Goal: Navigation & Orientation: Find specific page/section

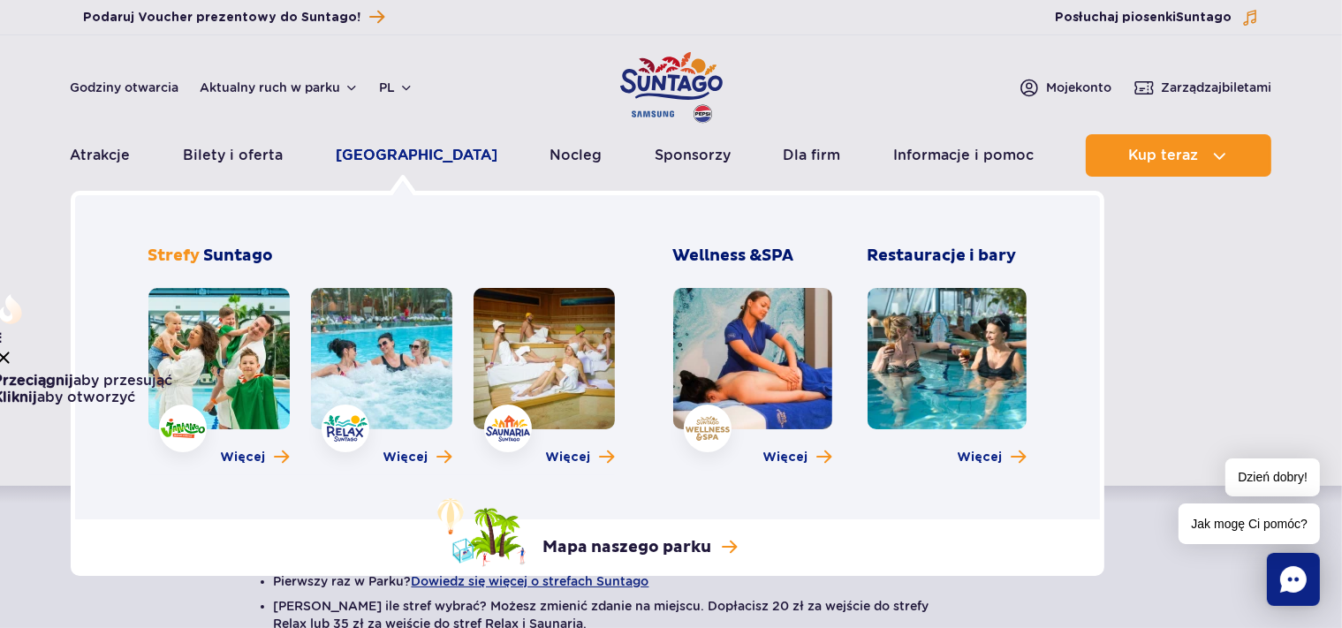
click at [380, 154] on link "[GEOGRAPHIC_DATA]" at bounding box center [417, 155] width 162 height 42
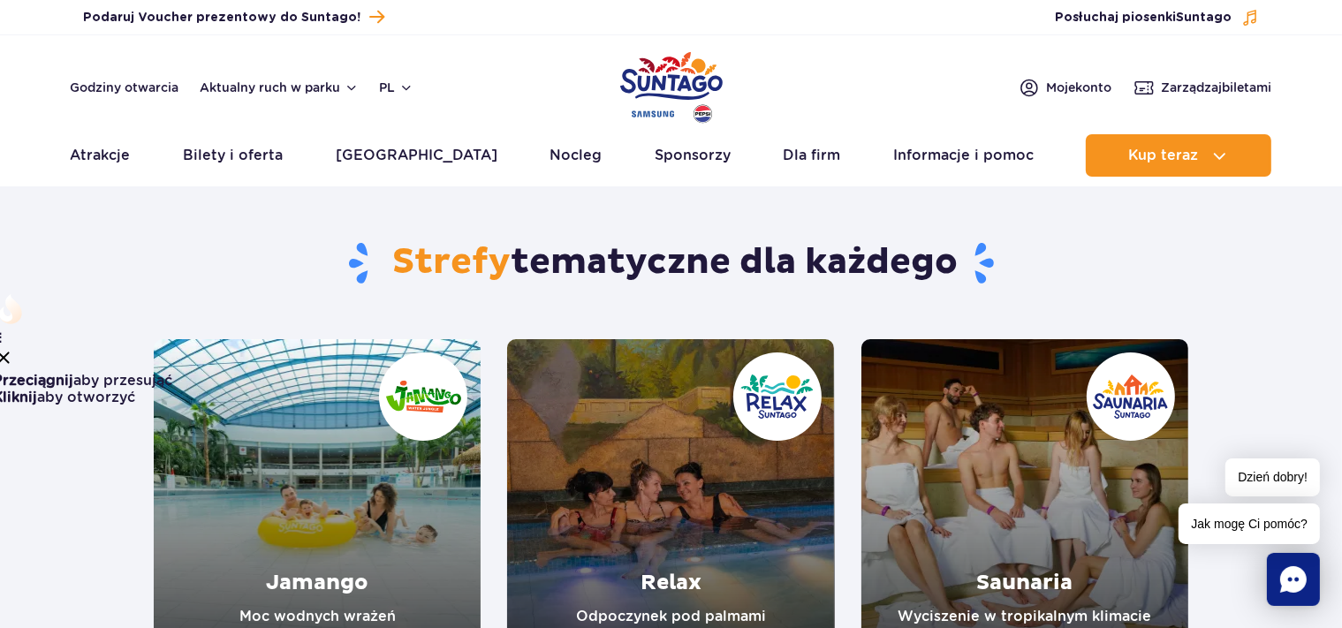
click at [1087, 575] on link "Saunaria" at bounding box center [1024, 502] width 327 height 327
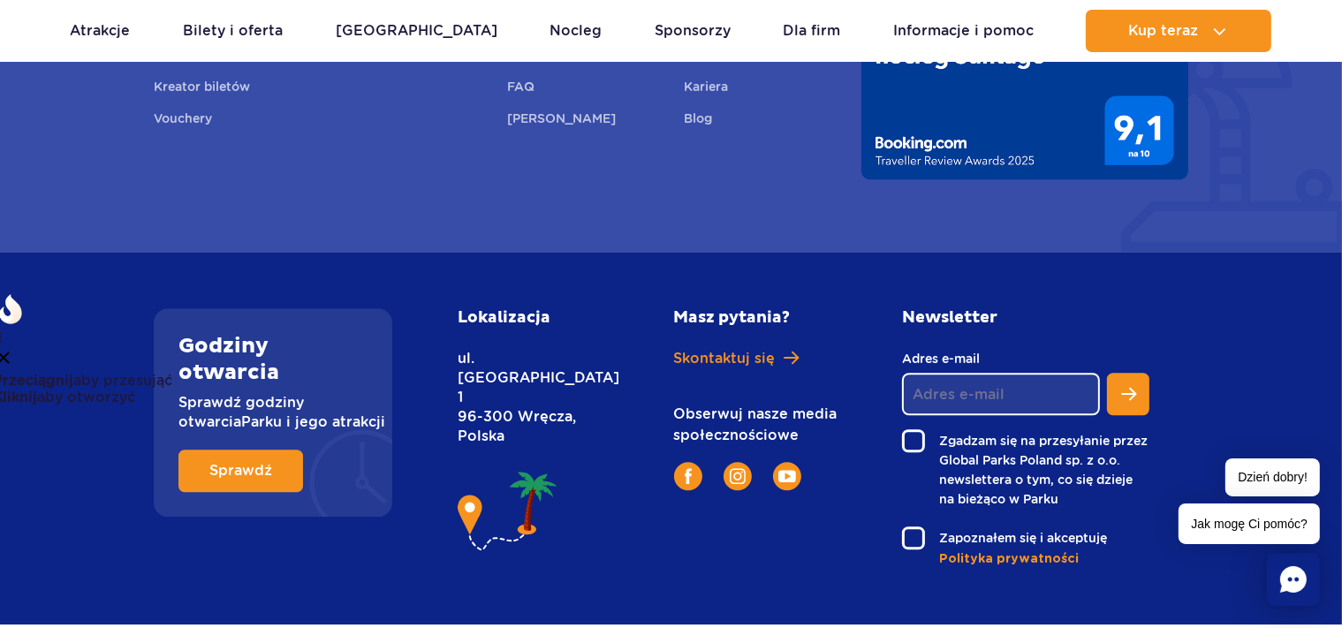
scroll to position [4291, 0]
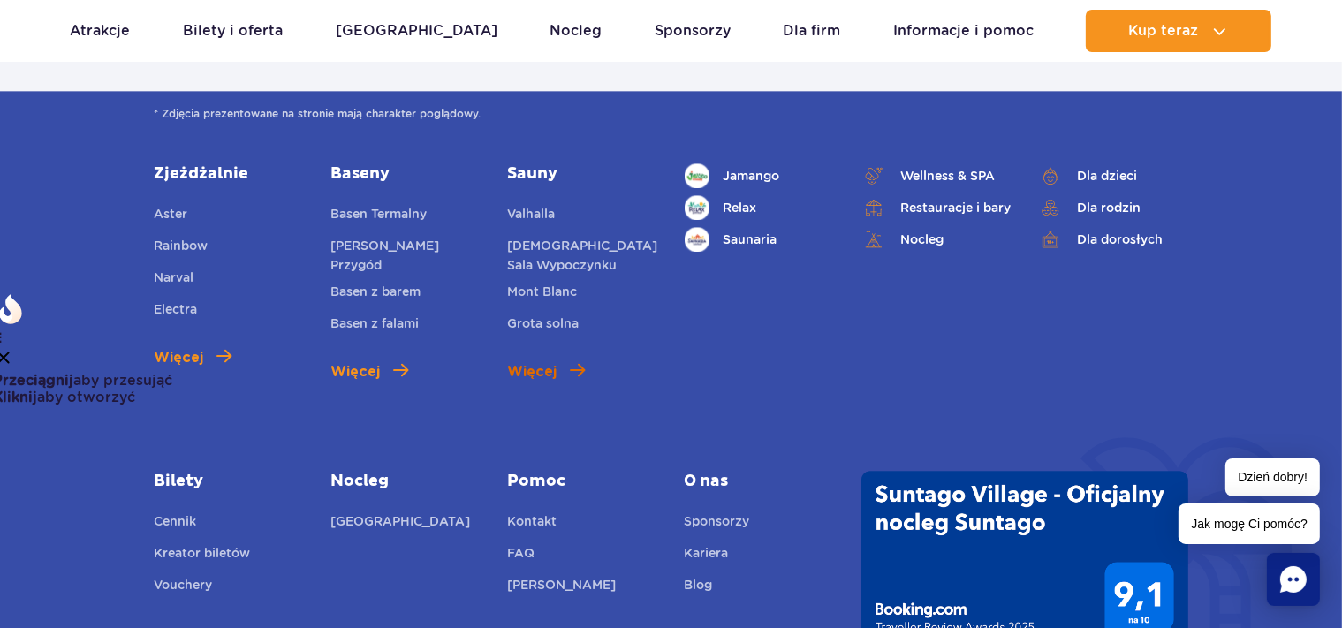
click at [525, 361] on span "Więcej" at bounding box center [531, 371] width 49 height 21
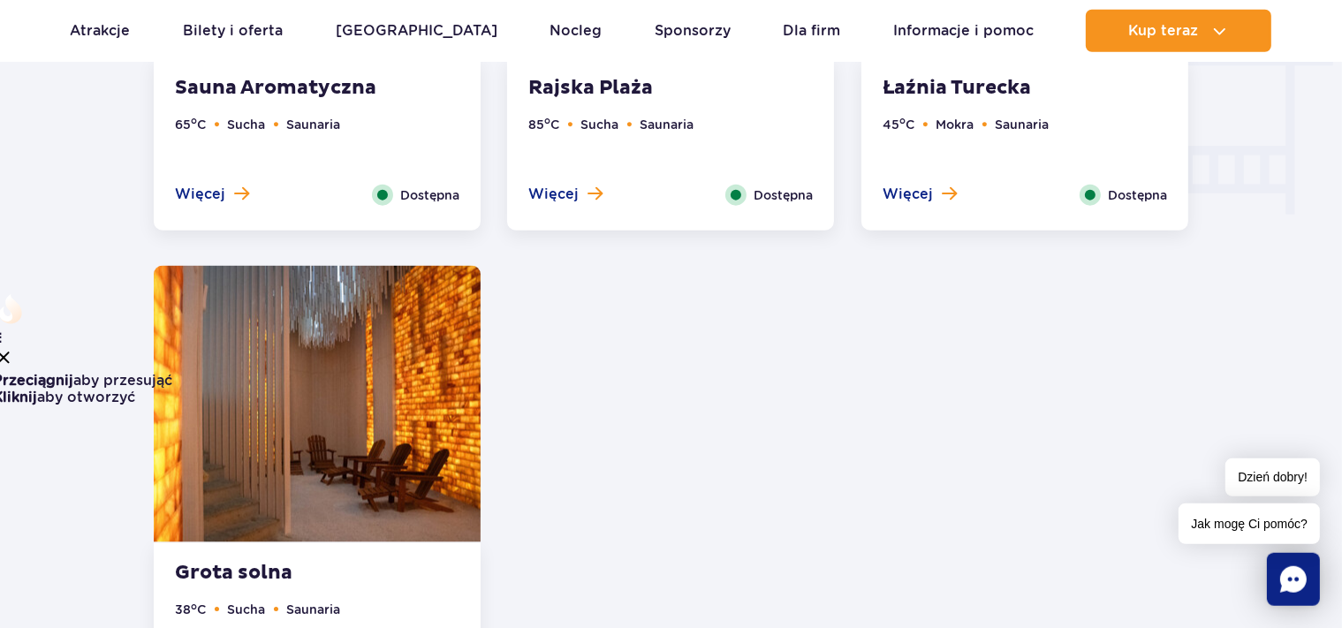
scroll to position [2333, 0]
